Goal: Task Accomplishment & Management: Complete application form

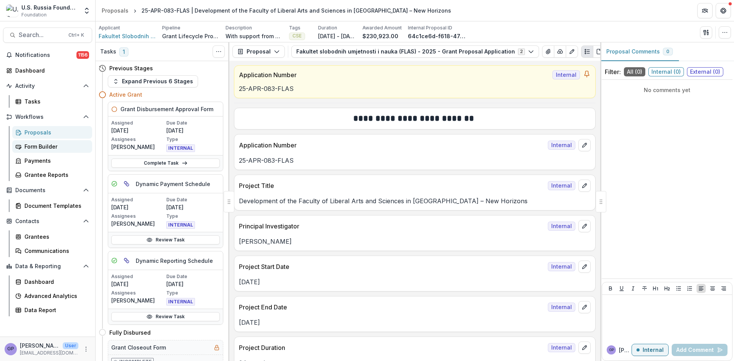
scroll to position [8317, 0]
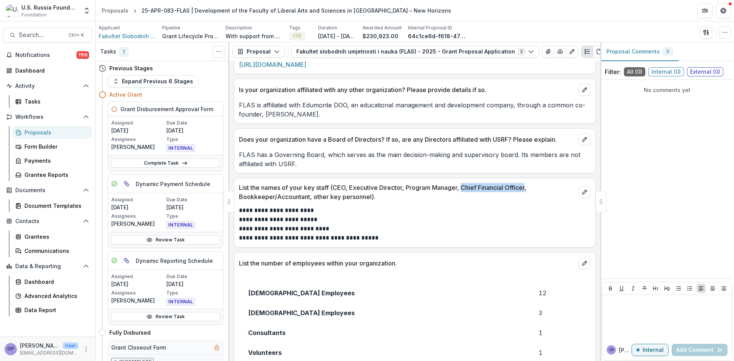
click at [37, 132] on div "Proposals" at bounding box center [55, 133] width 62 height 8
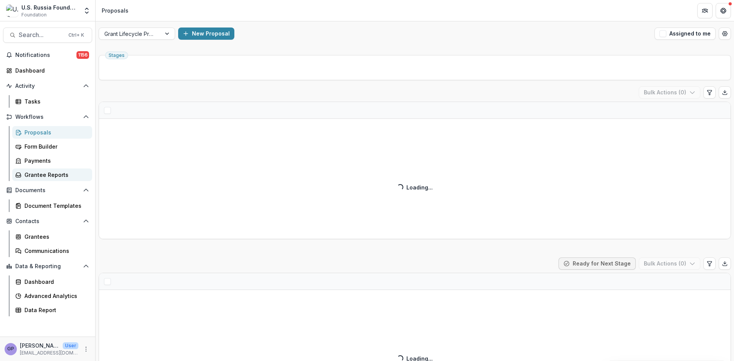
click at [35, 173] on div "Grantee Reports" at bounding box center [55, 175] width 62 height 8
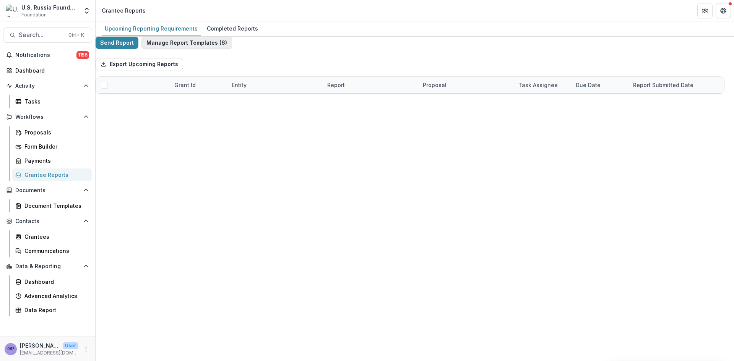
click at [207, 46] on button "Manage Report Templates ( 6 )" at bounding box center [187, 43] width 91 height 12
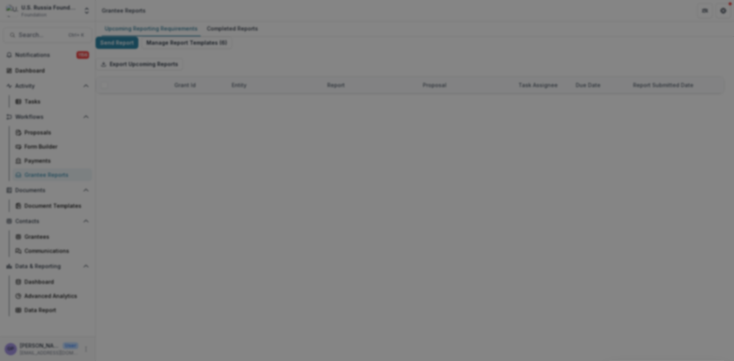
click at [718, 15] on button "Close" at bounding box center [724, 9] width 12 height 12
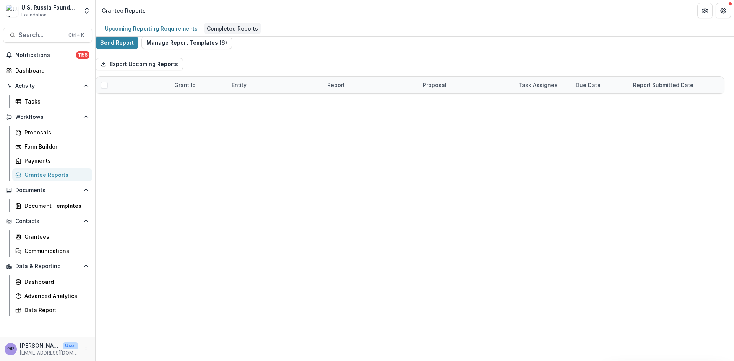
click at [223, 29] on div "Completed Reports" at bounding box center [232, 28] width 57 height 11
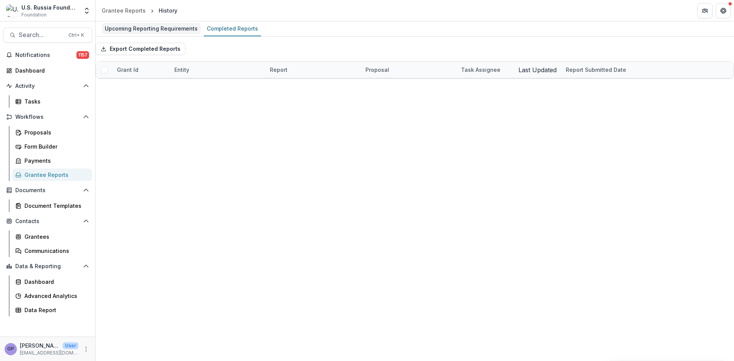
click at [144, 26] on div "Upcoming Reporting Requirements" at bounding box center [151, 28] width 99 height 11
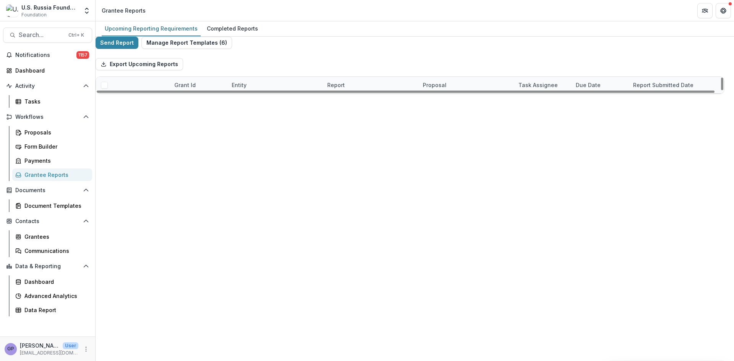
click at [134, 141] on button "Remind" at bounding box center [131, 135] width 29 height 12
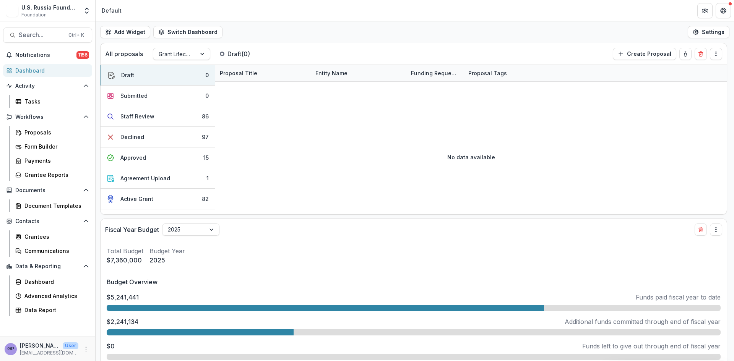
select select "******"
click at [30, 131] on div "Proposals" at bounding box center [55, 133] width 62 height 8
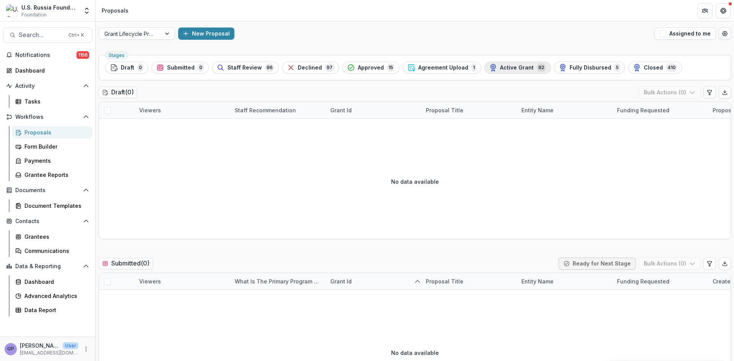
click at [509, 66] on span "Active Grant" at bounding box center [517, 68] width 34 height 7
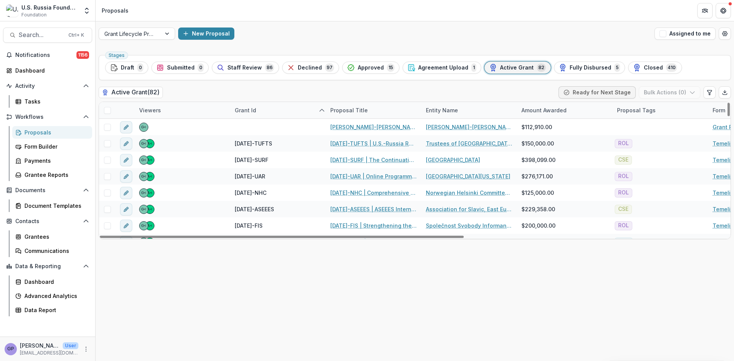
click at [247, 108] on div "Grant Id" at bounding box center [245, 110] width 31 height 8
click at [255, 155] on span "Sort Descending" at bounding box center [268, 157] width 44 height 7
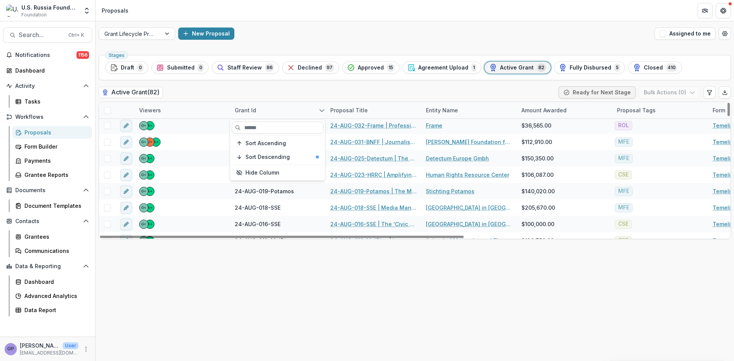
scroll to position [485, 0]
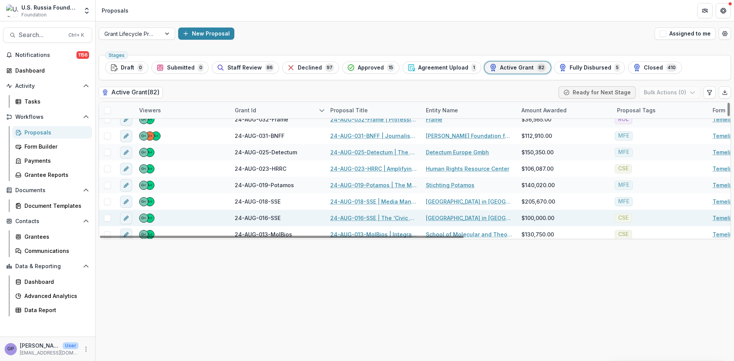
click at [352, 216] on link "24-AUG-016-SSE | The ‘Civic Education for Responsible Citizenship’ 2024-26 Proj…" at bounding box center [373, 218] width 86 height 8
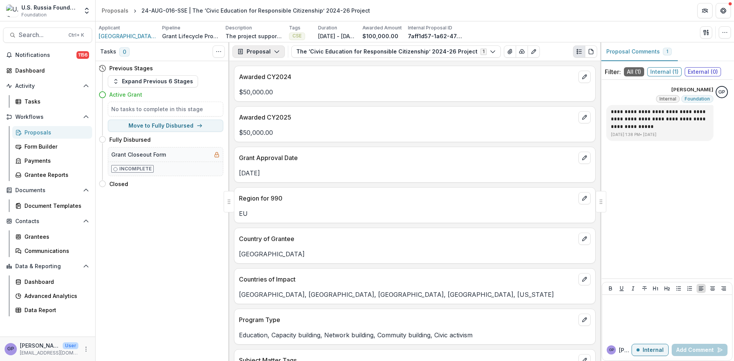
click at [275, 52] on polyline "button" at bounding box center [277, 52] width 4 height 2
click at [265, 92] on div "Reports" at bounding box center [283, 94] width 70 height 8
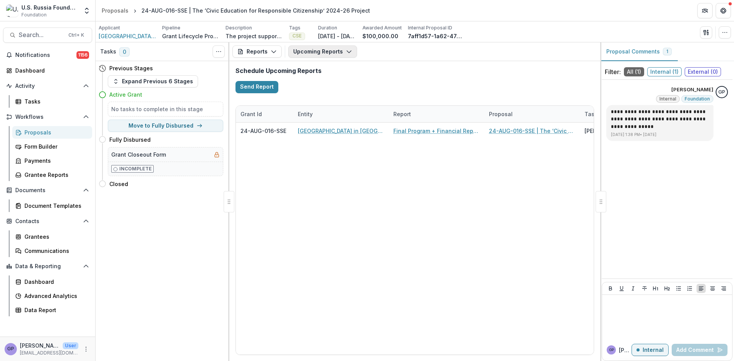
click at [349, 49] on icon "button" at bounding box center [349, 52] width 6 height 6
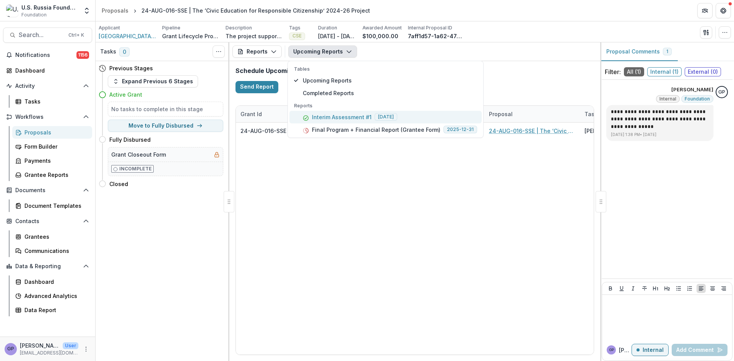
click at [341, 114] on p "Interim Assessment #1" at bounding box center [342, 117] width 60 height 8
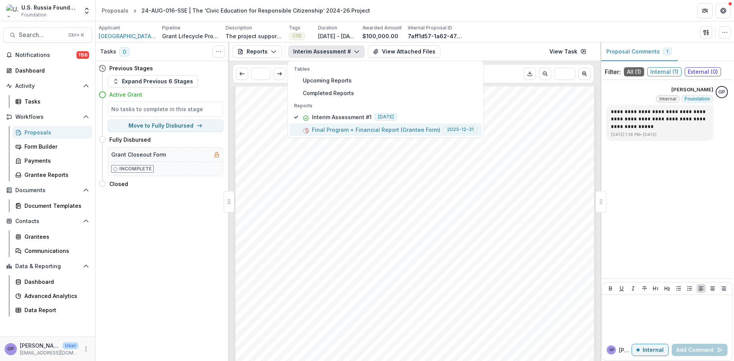
scroll to position [51, 0]
click at [276, 50] on button "Reports" at bounding box center [257, 52] width 49 height 12
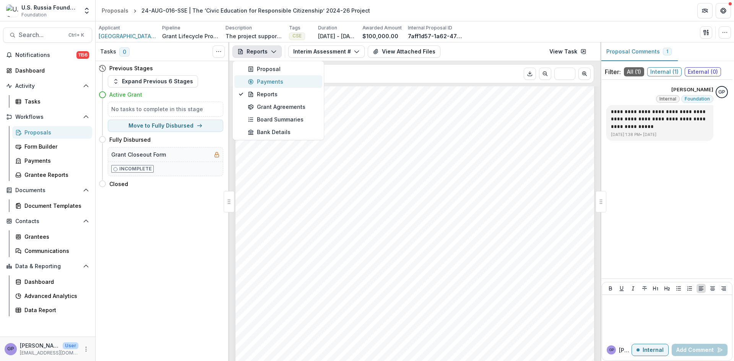
click at [271, 80] on div "Payments" at bounding box center [283, 82] width 70 height 8
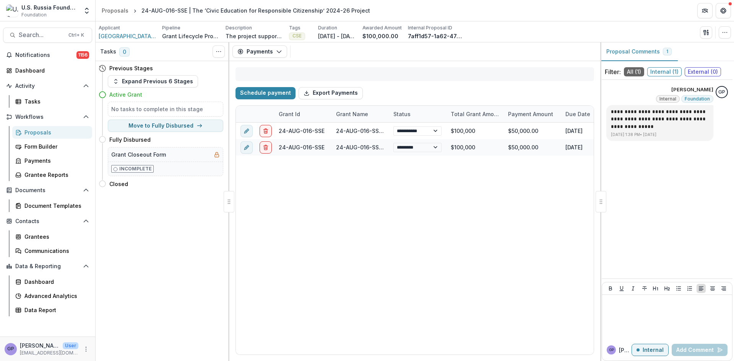
select select "****"
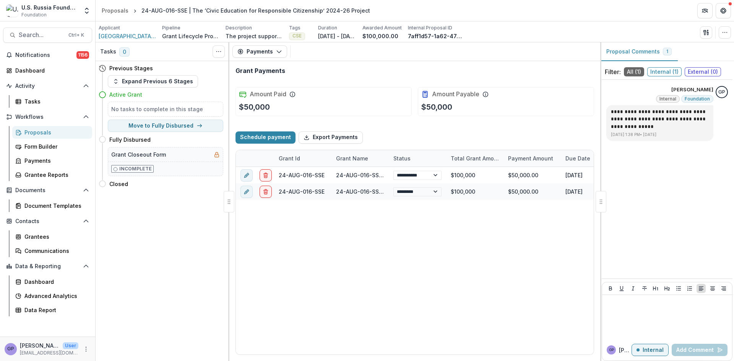
select select "****"
click at [280, 51] on icon "button" at bounding box center [279, 52] width 6 height 6
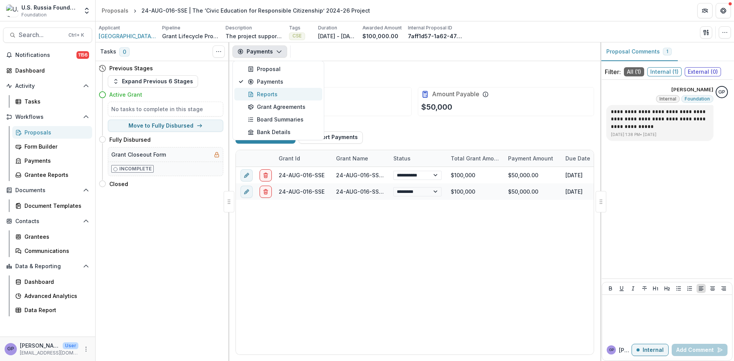
click at [264, 94] on div "Reports" at bounding box center [283, 94] width 70 height 8
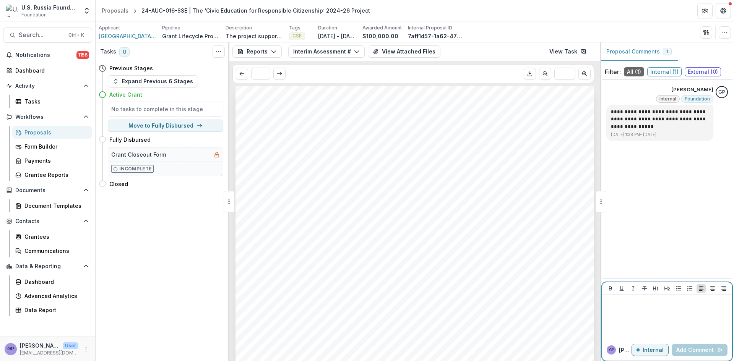
click at [638, 310] on div at bounding box center [667, 317] width 124 height 38
click at [723, 103] on icon "Options" at bounding box center [722, 105] width 8 height 8
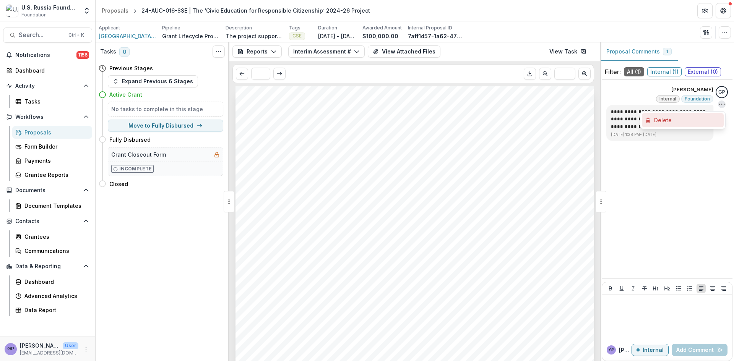
click at [670, 120] on button "Delete" at bounding box center [683, 120] width 82 height 14
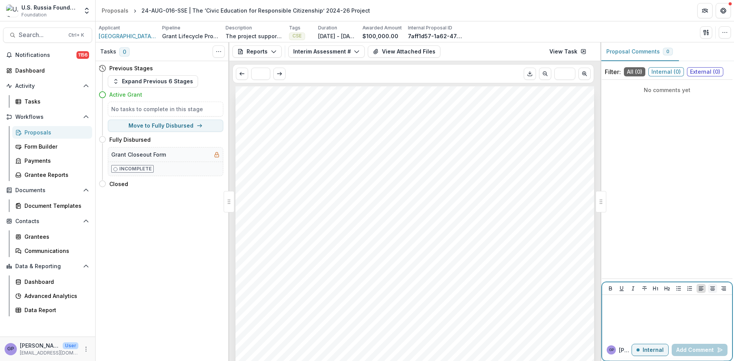
drag, startPoint x: 655, startPoint y: 315, endPoint x: 710, endPoint y: 293, distance: 59.9
click at [656, 314] on div at bounding box center [667, 317] width 124 height 38
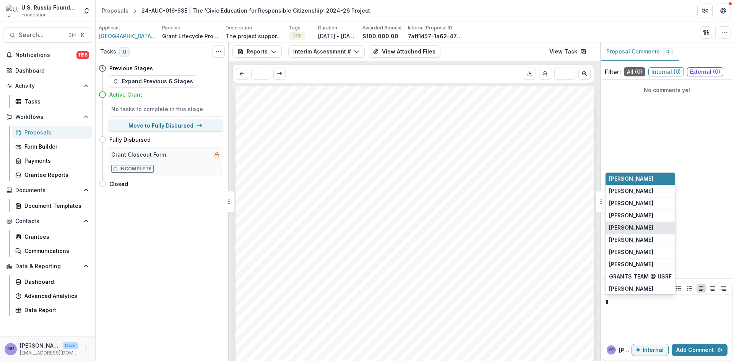
click at [634, 228] on button "[PERSON_NAME]" at bounding box center [641, 228] width 70 height 12
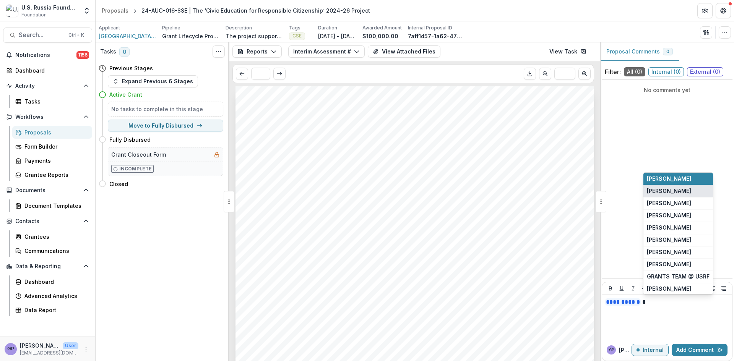
click at [684, 191] on button "[PERSON_NAME]" at bounding box center [679, 191] width 70 height 12
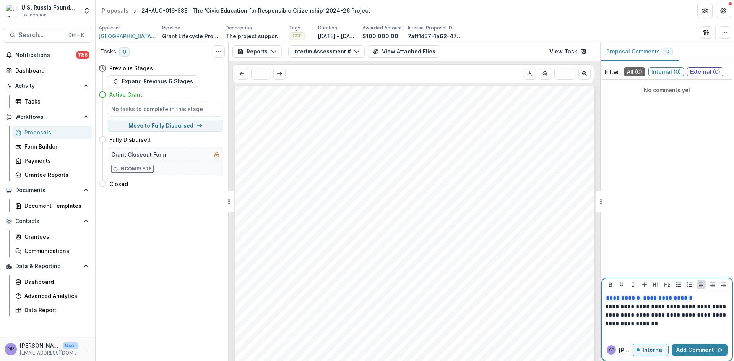
scroll to position [51, 0]
click at [709, 351] on button "Add Comment" at bounding box center [700, 350] width 56 height 12
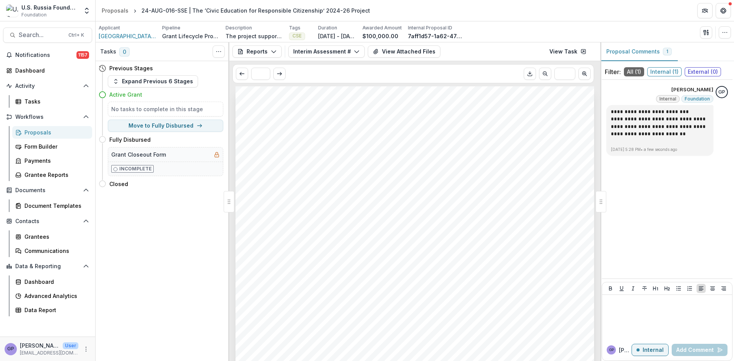
click at [29, 130] on div "Proposals" at bounding box center [55, 133] width 62 height 8
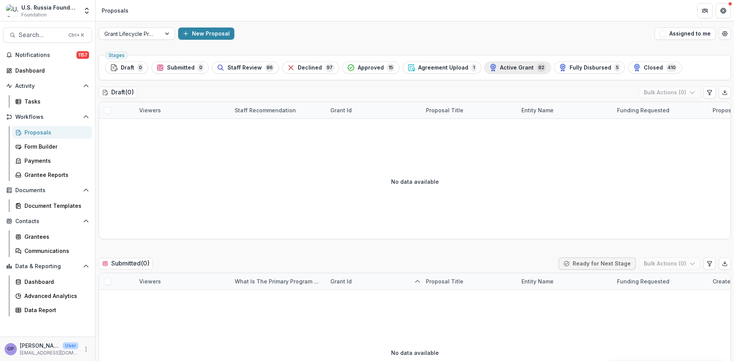
click at [510, 67] on span "Active Grant" at bounding box center [517, 68] width 34 height 7
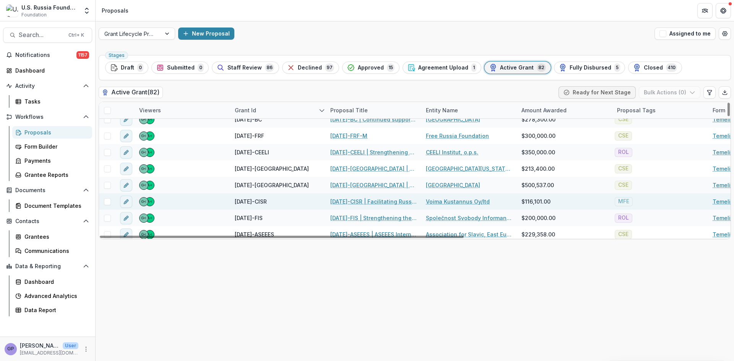
scroll to position [1139, 0]
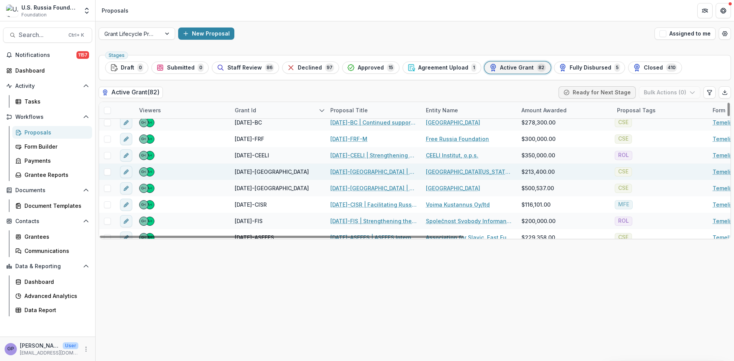
click at [365, 171] on link "[DATE]-[GEOGRAPHIC_DATA] | Russian Studies Program for [US_STATE][GEOGRAPHIC_DA…" at bounding box center [373, 172] width 86 height 8
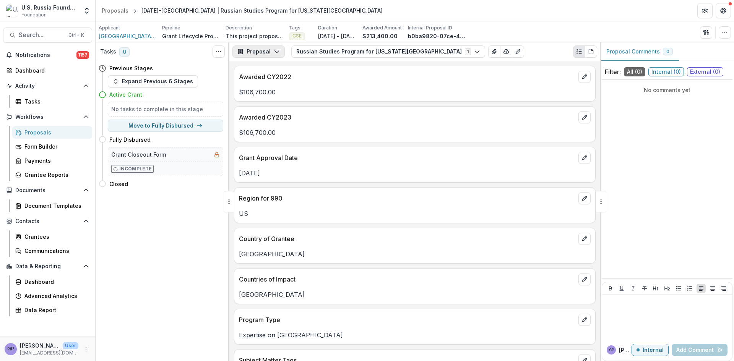
click at [278, 50] on icon "button" at bounding box center [277, 52] width 6 height 6
click at [272, 91] on div "Reports" at bounding box center [283, 94] width 70 height 8
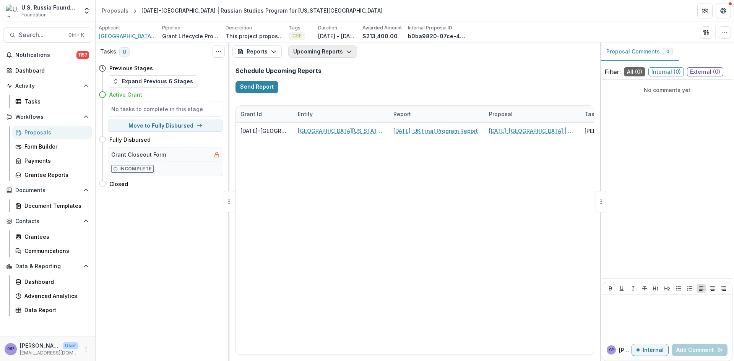
click at [346, 50] on icon "button" at bounding box center [349, 52] width 6 height 6
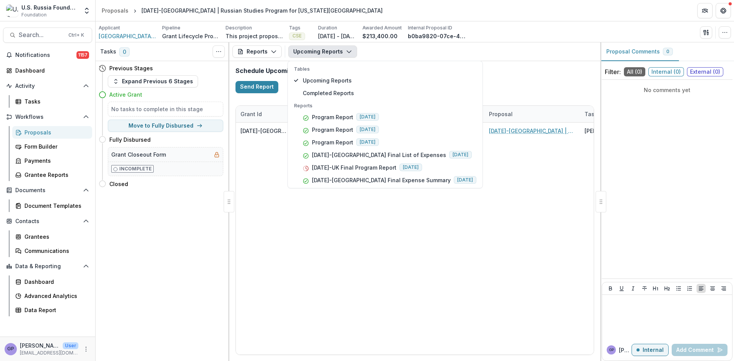
click at [346, 50] on icon "button" at bounding box center [349, 52] width 6 height 6
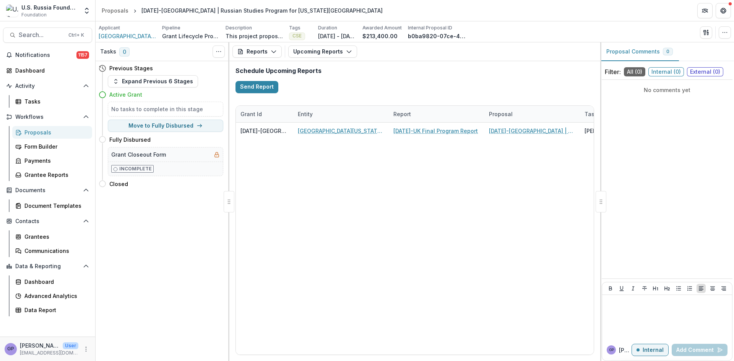
click at [34, 132] on div "Proposals" at bounding box center [55, 133] width 62 height 8
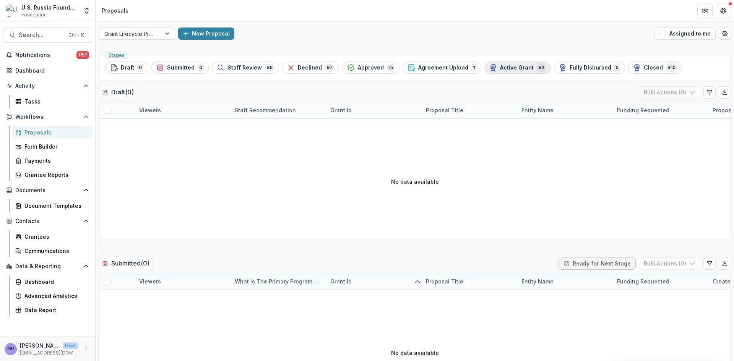
click at [505, 67] on span "Active Grant" at bounding box center [517, 68] width 34 height 7
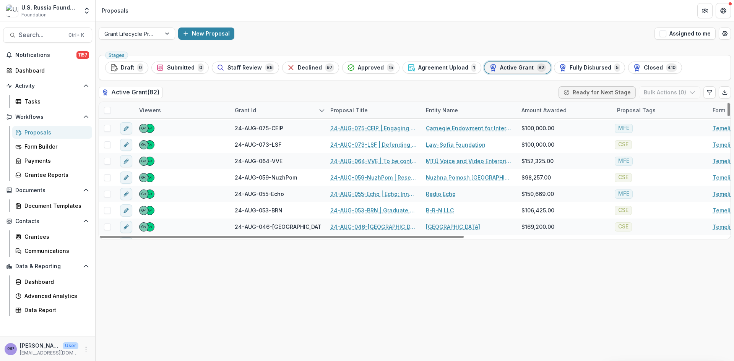
scroll to position [370, 0]
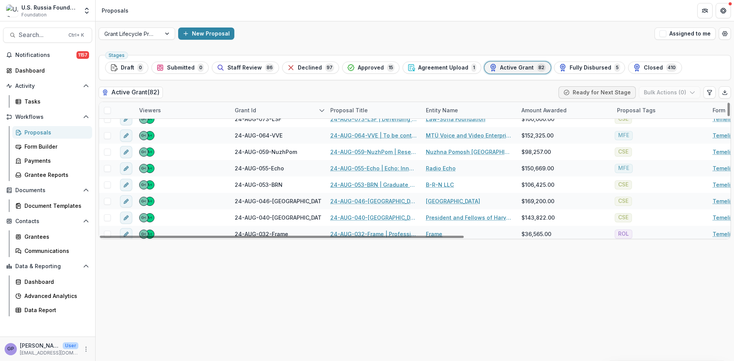
click at [363, 181] on link "24-AUG-053-BRN | Graduate Research Cooperation Project 2.0" at bounding box center [373, 185] width 86 height 8
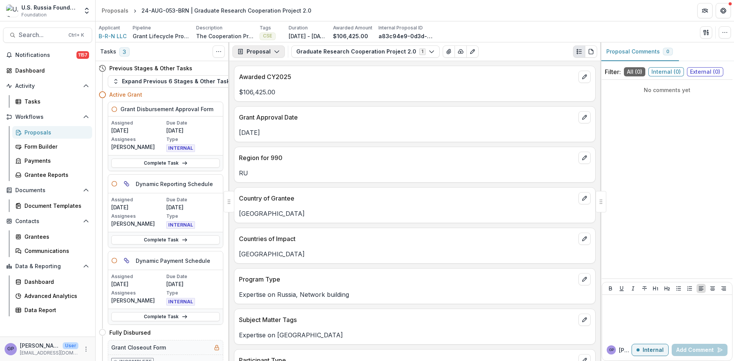
click at [277, 50] on icon "button" at bounding box center [277, 52] width 6 height 6
click at [265, 91] on div "Reports" at bounding box center [283, 94] width 70 height 8
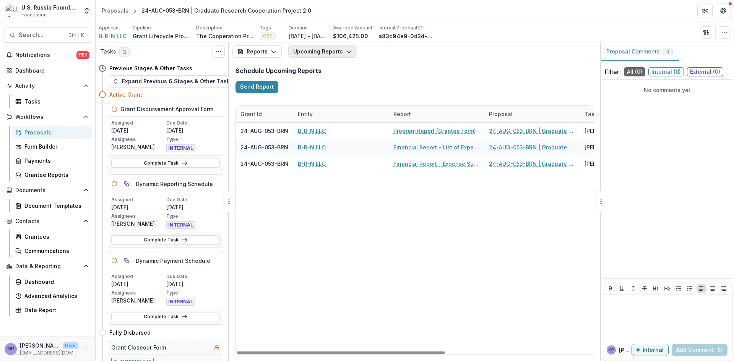
click at [347, 50] on icon "button" at bounding box center [349, 52] width 6 height 6
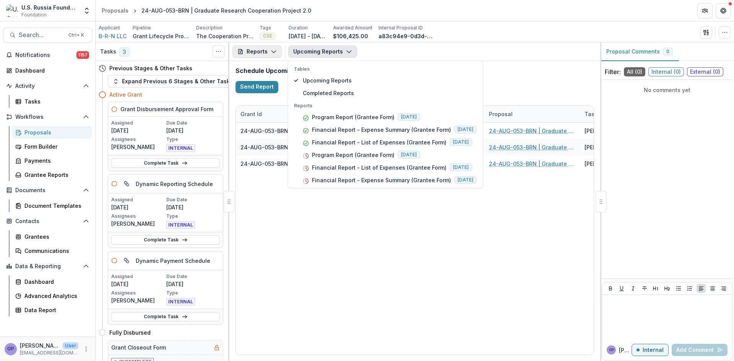
click at [274, 50] on icon "button" at bounding box center [274, 52] width 6 height 6
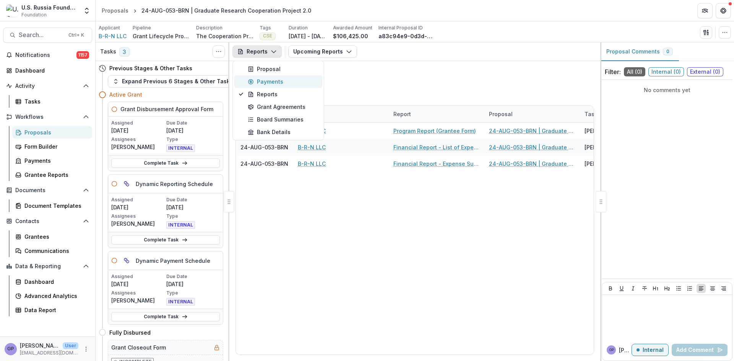
click at [270, 83] on div "Payments" at bounding box center [283, 82] width 70 height 8
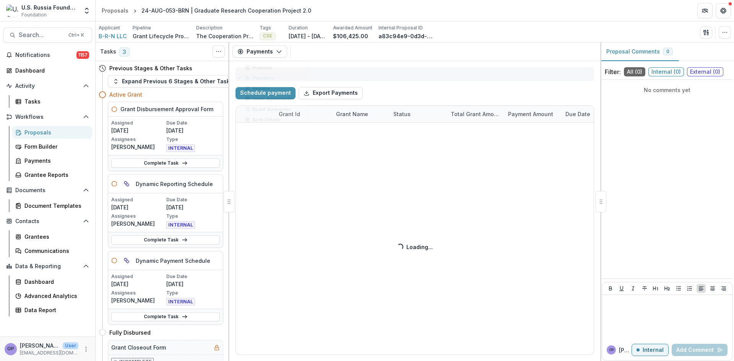
select select "****"
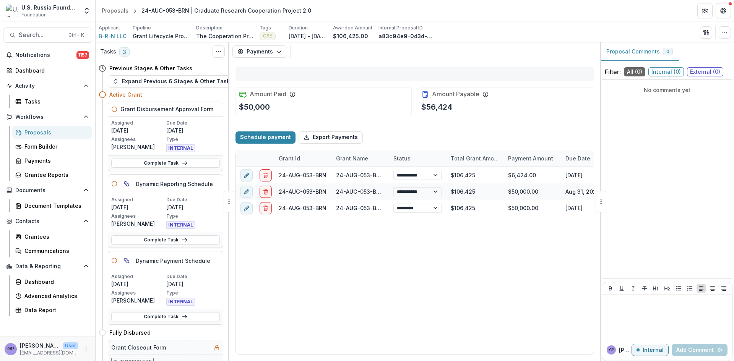
select select "****"
click at [277, 50] on icon "button" at bounding box center [279, 52] width 6 height 6
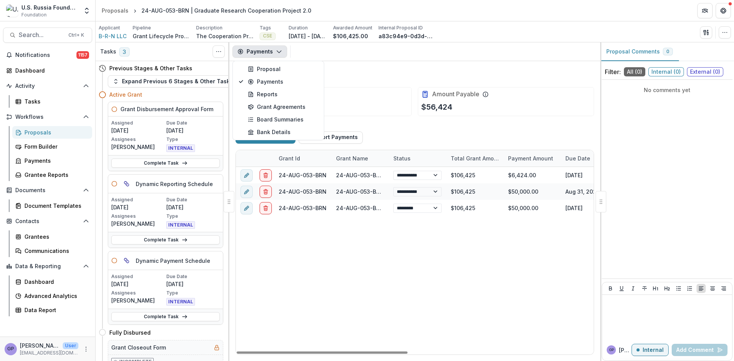
click at [373, 259] on div "**********" at bounding box center [609, 261] width 746 height 188
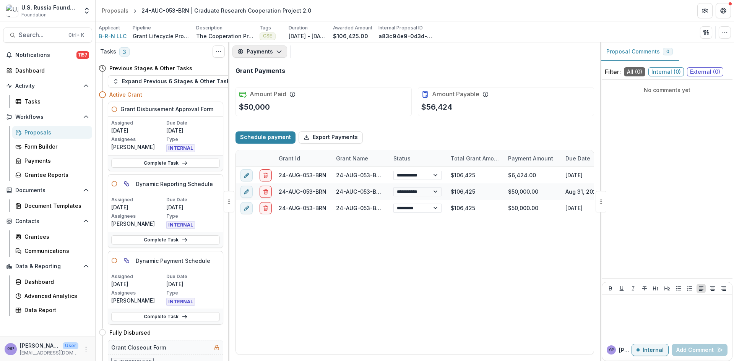
click at [281, 48] on button "Payments" at bounding box center [260, 52] width 55 height 12
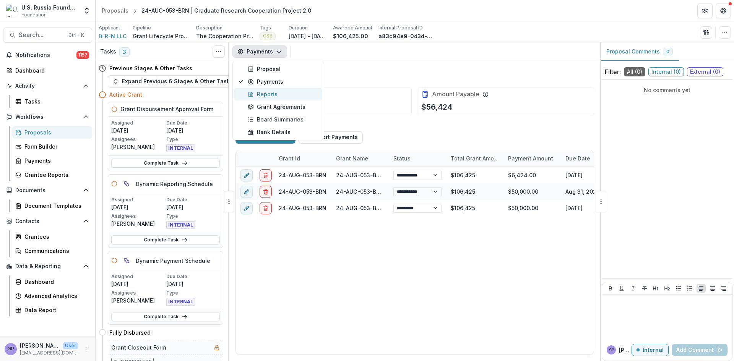
click at [260, 94] on div "Reports" at bounding box center [283, 94] width 70 height 8
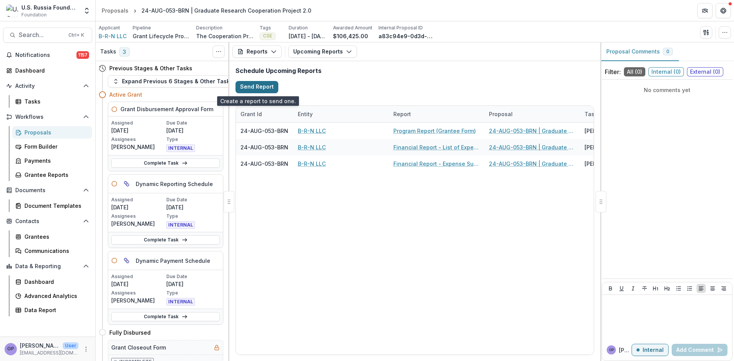
click at [259, 88] on button "Send Report" at bounding box center [257, 87] width 43 height 12
select select "********"
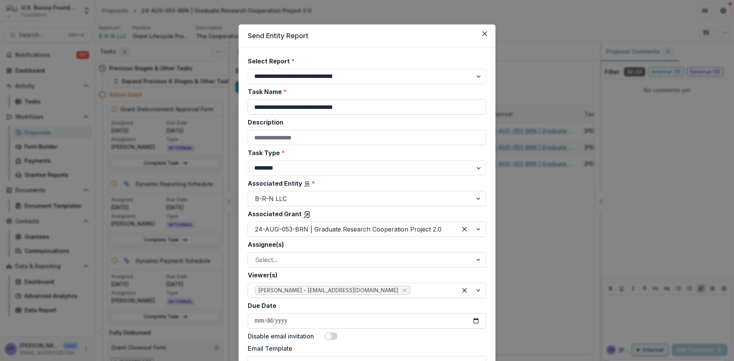
click at [311, 107] on input "**********" at bounding box center [367, 106] width 239 height 15
drag, startPoint x: 312, startPoint y: 106, endPoint x: 420, endPoint y: 108, distance: 107.9
click at [420, 108] on input "**********" at bounding box center [367, 106] width 239 height 15
type input "**********"
click at [475, 169] on select "******** ********" at bounding box center [367, 168] width 239 height 15
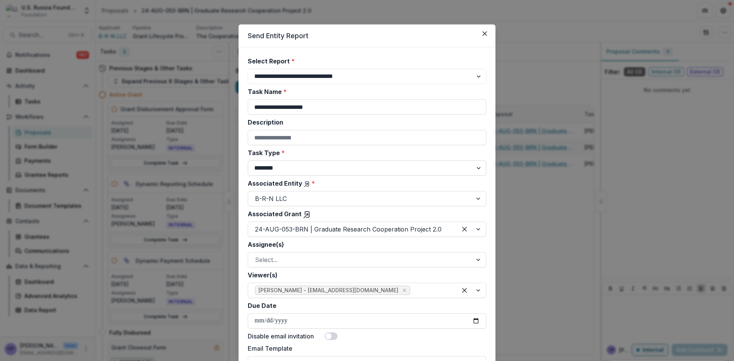
select select "********"
click at [248, 161] on select "******** ********" at bounding box center [367, 168] width 239 height 15
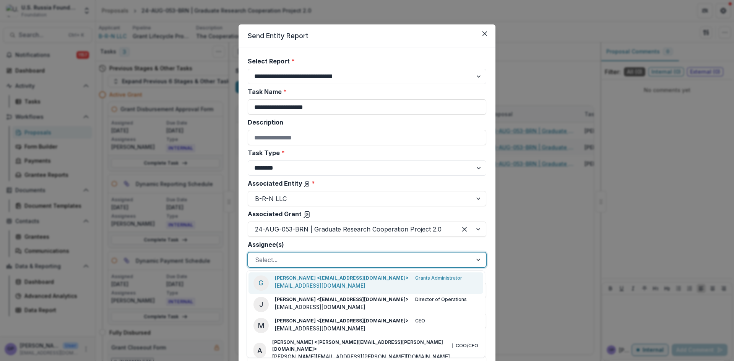
click at [476, 260] on div at bounding box center [479, 260] width 14 height 15
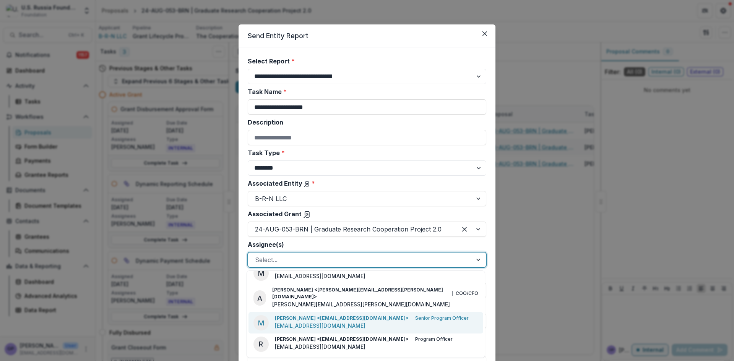
scroll to position [49, 0]
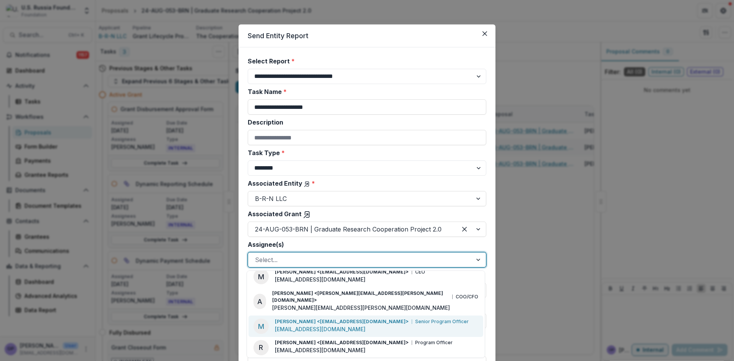
click at [311, 319] on p "Maria Lvova <mlvova@usrf.us>" at bounding box center [342, 322] width 134 height 7
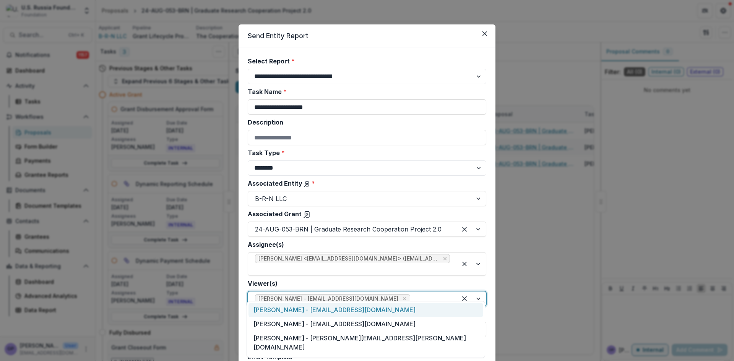
click at [479, 292] on div at bounding box center [471, 299] width 29 height 15
drag, startPoint x: 292, startPoint y: 310, endPoint x: 422, endPoint y: 322, distance: 129.8
click at [314, 313] on div "Jemile Kelderman - jkelderman@usrf.us" at bounding box center [366, 310] width 235 height 14
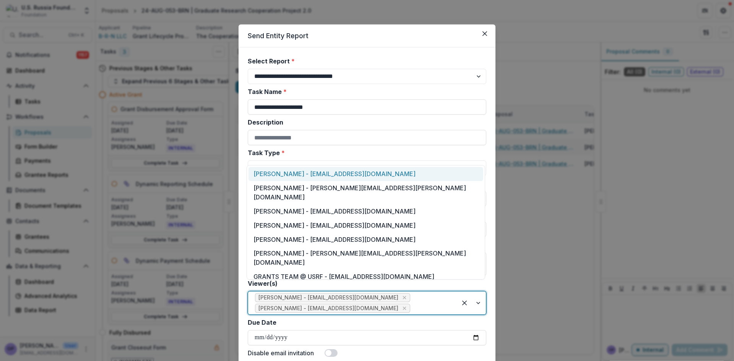
click at [479, 295] on div at bounding box center [471, 303] width 29 height 23
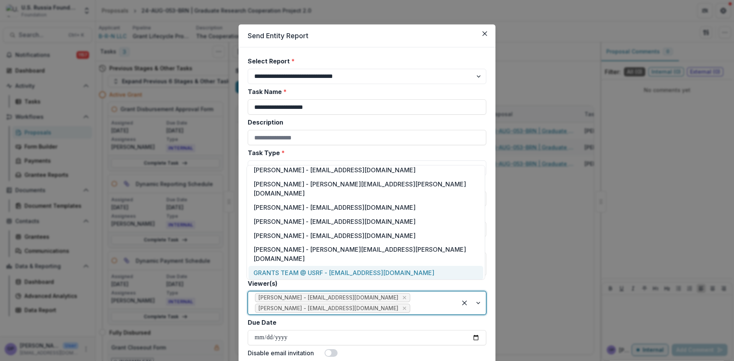
scroll to position [16, 0]
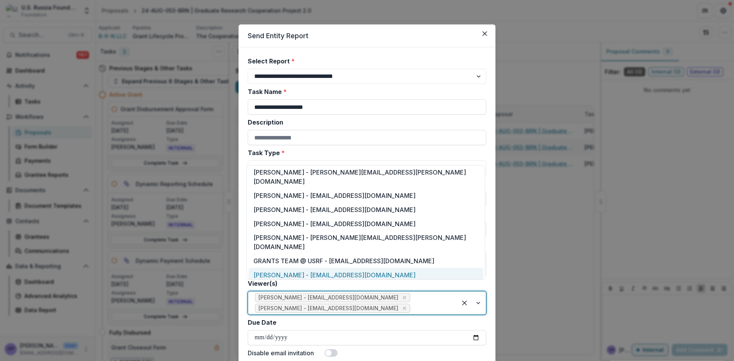
click at [316, 268] on div "Anna P - apulaski@usrf.us" at bounding box center [366, 275] width 235 height 14
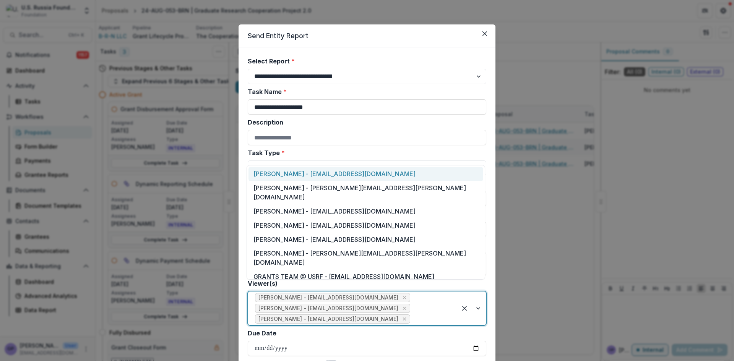
click at [477, 301] on div at bounding box center [471, 309] width 29 height 34
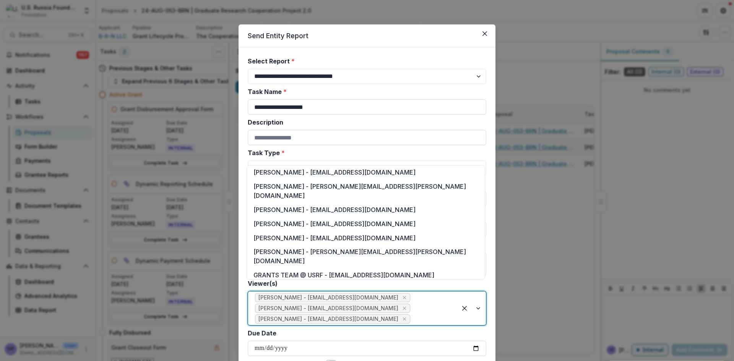
drag, startPoint x: 296, startPoint y: 272, endPoint x: 305, endPoint y: 271, distance: 8.9
click at [297, 282] on div "Bennett P - bpease@usrf.us" at bounding box center [366, 289] width 235 height 14
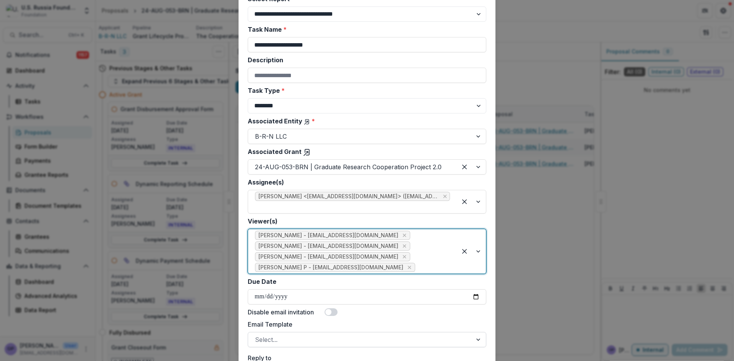
scroll to position [77, 0]
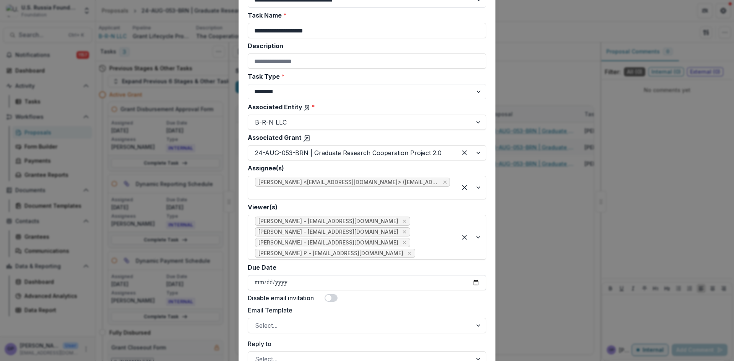
click at [472, 275] on input "Due Date" at bounding box center [367, 282] width 239 height 15
click at [475, 275] on input "Due Date" at bounding box center [367, 282] width 239 height 15
click at [476, 275] on input "Due Date" at bounding box center [367, 282] width 239 height 15
type input "**********"
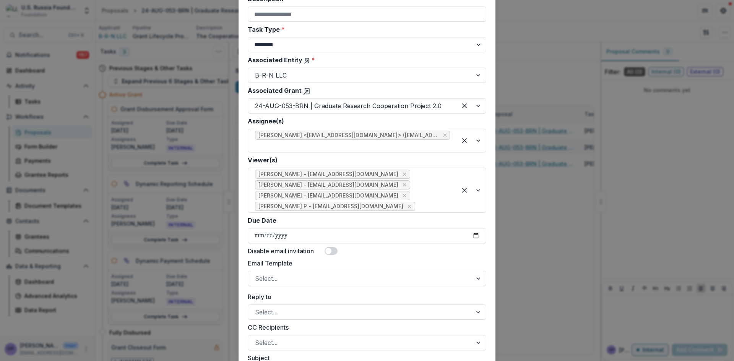
scroll to position [127, 0]
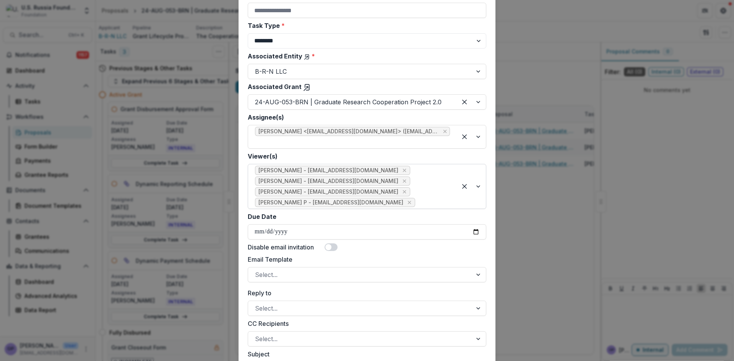
drag, startPoint x: 330, startPoint y: 228, endPoint x: 353, endPoint y: 235, distance: 23.9
click at [331, 244] on span at bounding box center [329, 247] width 6 height 6
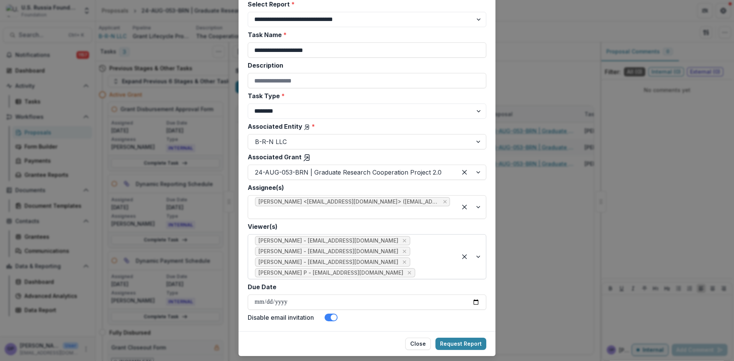
scroll to position [57, 0]
click at [463, 338] on button "Request Report" at bounding box center [461, 344] width 51 height 12
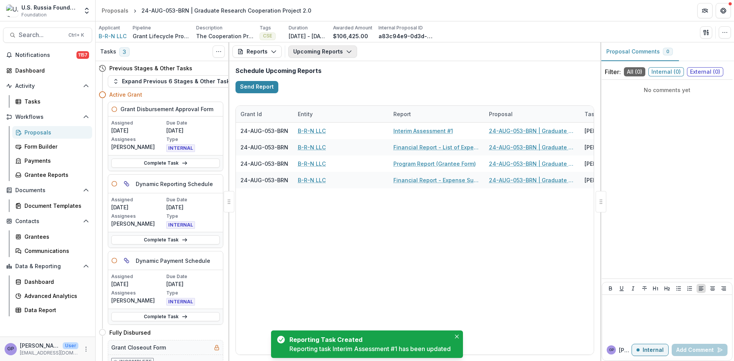
click at [346, 49] on icon "button" at bounding box center [349, 52] width 6 height 6
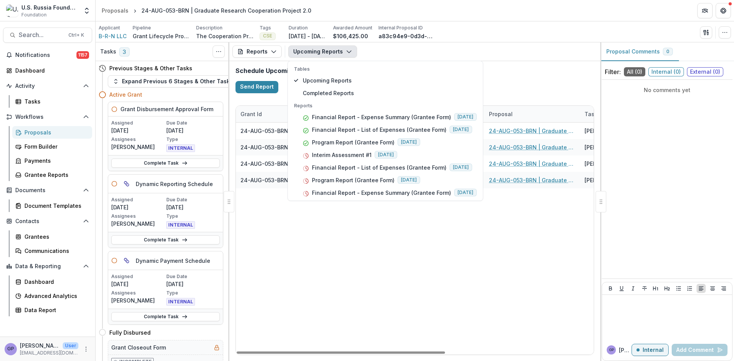
drag, startPoint x: 468, startPoint y: 247, endPoint x: 398, endPoint y: 251, distance: 70.5
click at [468, 247] on div "24-AUG-053-BRN B-R-N LLC Interim Assessment #1 24-AUG-053-BRN | Graduate Resear…" at bounding box center [542, 239] width 612 height 232
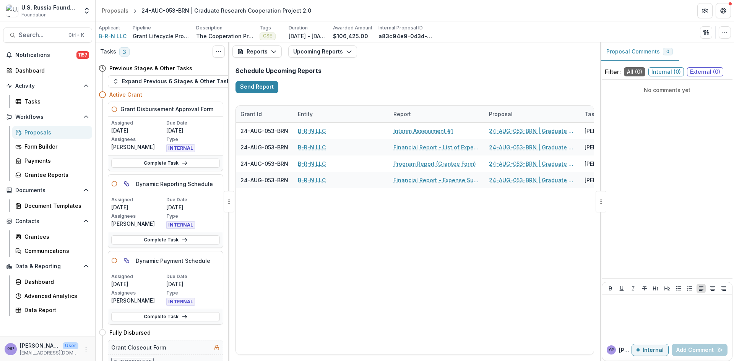
click at [35, 131] on div "Proposals" at bounding box center [55, 133] width 62 height 8
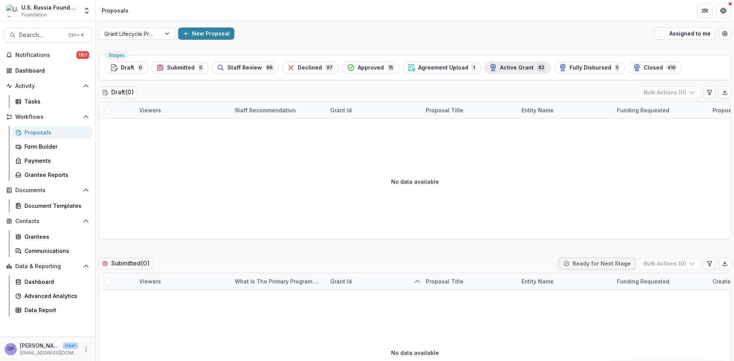
click at [508, 66] on span "Active Grant" at bounding box center [517, 68] width 34 height 7
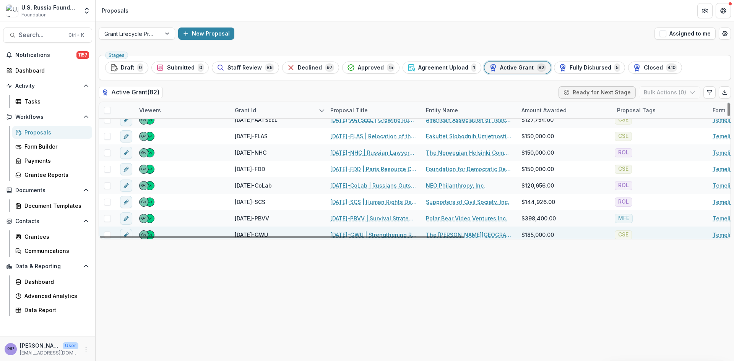
scroll to position [1007, 0]
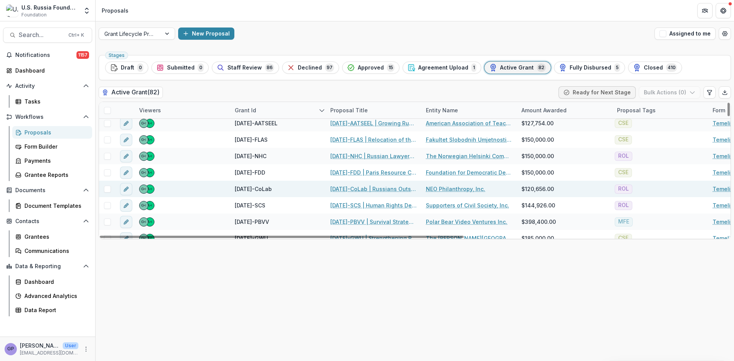
click at [373, 192] on link "[DATE]-CoLab | Russians Outside of [GEOGRAPHIC_DATA]: Resourcing Human Rights i…" at bounding box center [373, 189] width 86 height 8
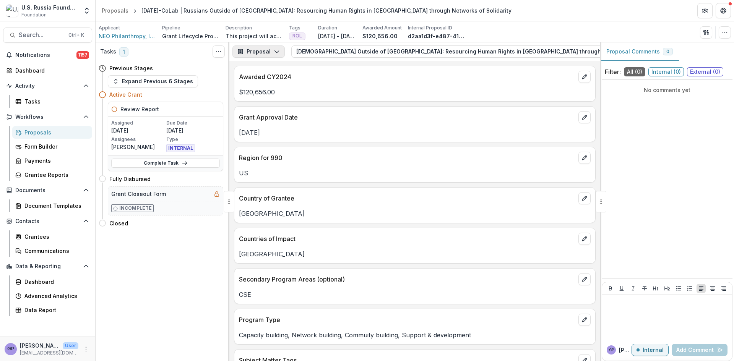
click at [276, 49] on icon "button" at bounding box center [277, 52] width 6 height 6
click at [264, 93] on div "Reports" at bounding box center [283, 94] width 70 height 8
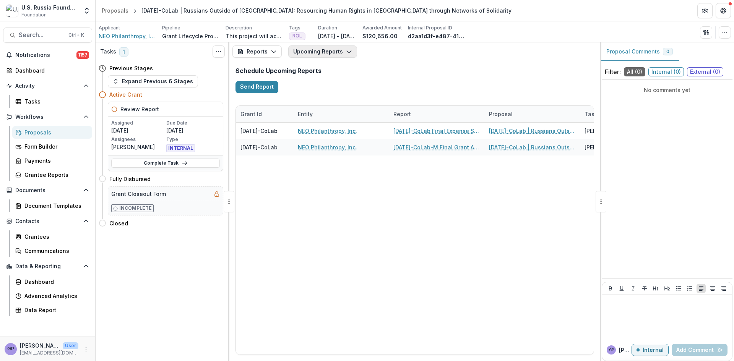
click at [347, 50] on icon "button" at bounding box center [349, 52] width 6 height 6
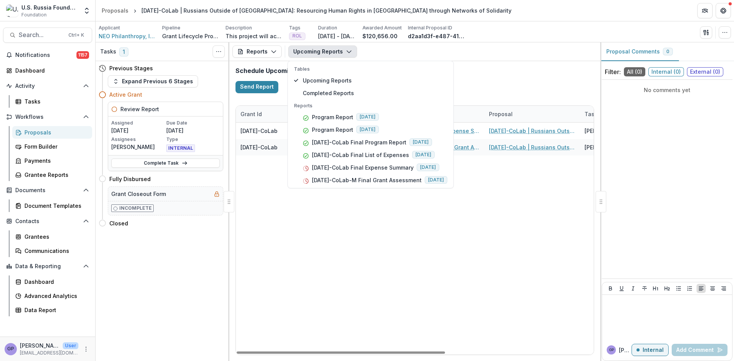
click at [511, 193] on div "23-AUG-12-CoLab NEO Philanthropy, Inc. 23-AUG-12-CoLab Final Expense Summary 23…" at bounding box center [542, 239] width 612 height 232
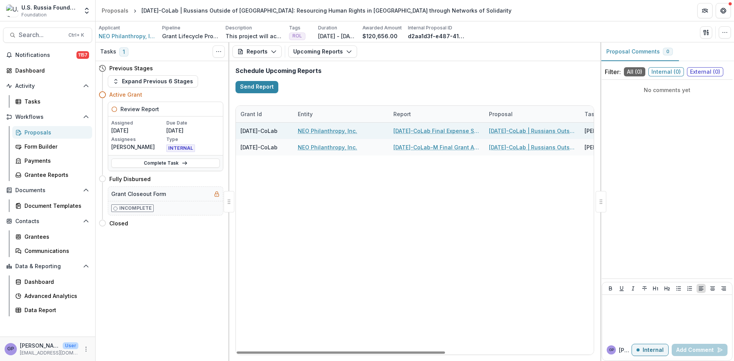
click at [444, 130] on link "[DATE]-CoLab Final Expense Summary" at bounding box center [437, 131] width 86 height 8
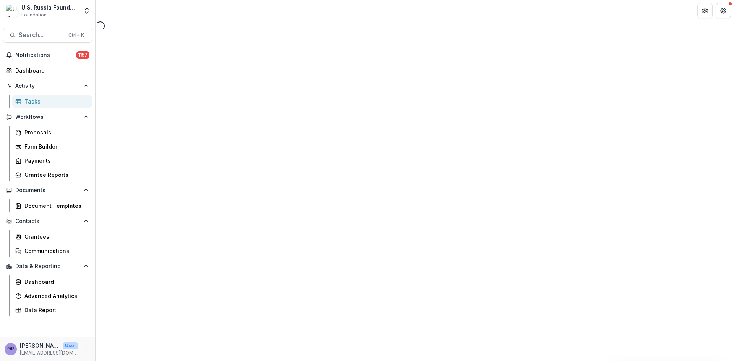
select select "********"
